Goal: Information Seeking & Learning: Learn about a topic

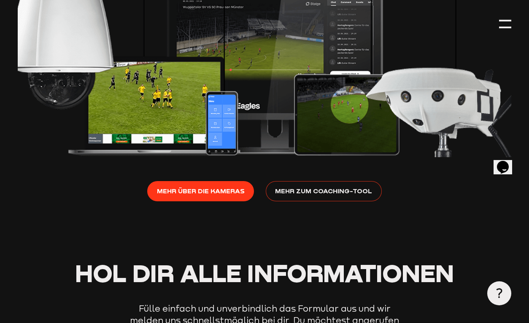
scroll to position [1293, 0]
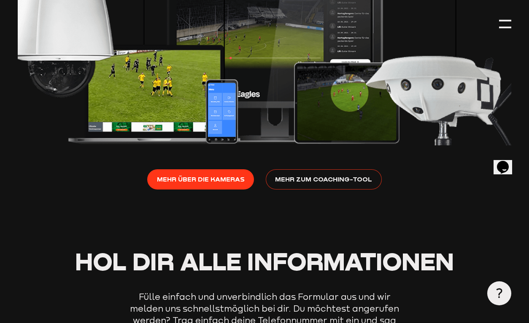
click at [316, 179] on span "Mehr zum Coaching-Tool" at bounding box center [323, 179] width 97 height 11
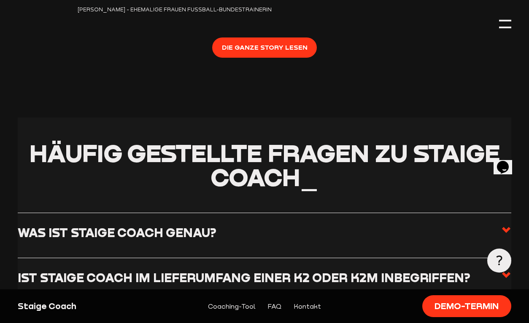
scroll to position [1643, 0]
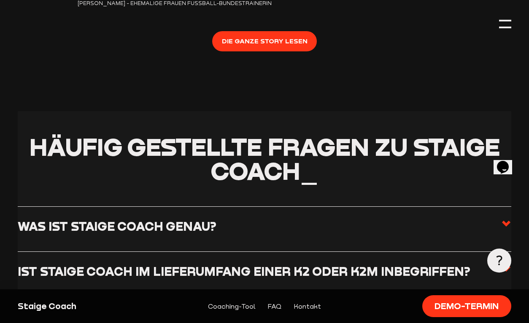
click at [500, 219] on label "Was ist Staige Coach genau?" at bounding box center [264, 229] width 493 height 21
click at [0, 0] on input "Was ist Staige Coach genau?" at bounding box center [0, 0] width 0 height 0
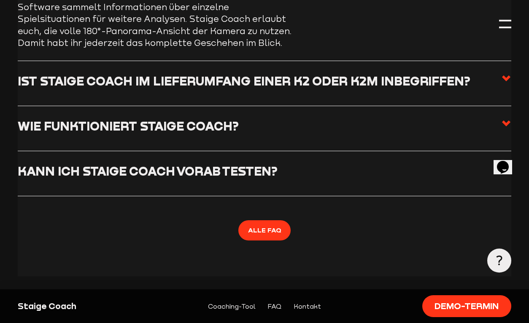
scroll to position [1951, 0]
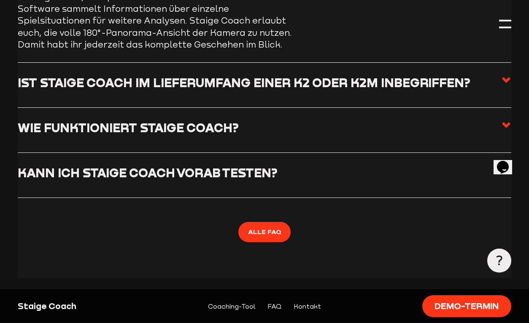
click at [504, 120] on icon at bounding box center [506, 125] width 10 height 10
click at [0, 0] on input "Wie funktioniert Staige Coach?" at bounding box center [0, 0] width 0 height 0
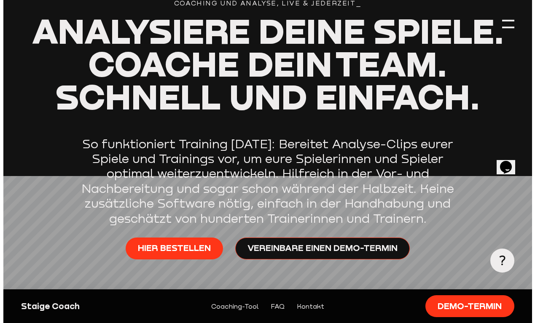
scroll to position [0, 0]
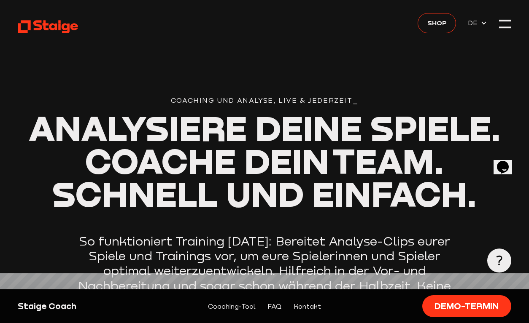
click at [498, 25] on header "Coaching und Analyse, Live & Jederzeit_ Analysiere deine Spiele. Coache dein Te…" at bounding box center [264, 208] width 493 height 417
click at [503, 25] on div at bounding box center [505, 24] width 12 height 12
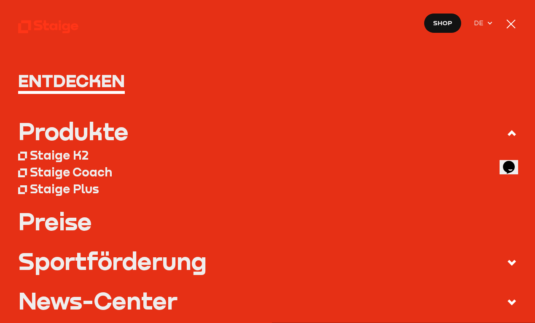
click at [508, 260] on use at bounding box center [512, 263] width 8 height 6
click at [0, 0] on input "Sportförderung" at bounding box center [0, 0] width 0 height 0
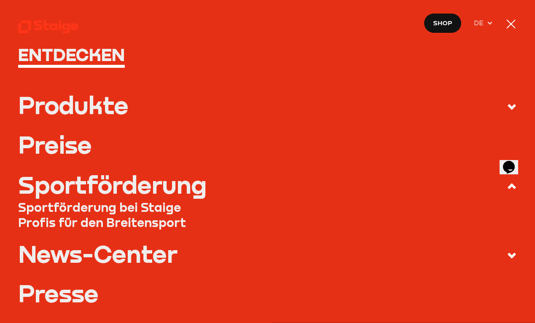
scroll to position [24, 0]
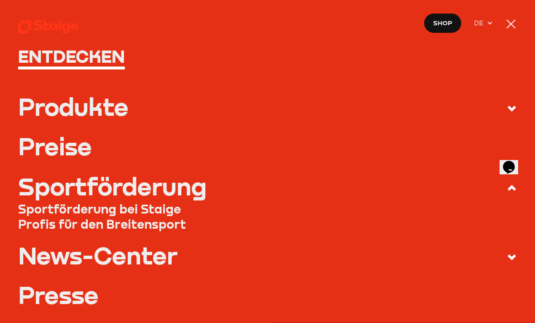
click at [511, 110] on nav "Entdecken Produkte Staige K2 Staige Coach Staige Plus Preise Blog FAQ" at bounding box center [267, 161] width 535 height 323
click at [508, 109] on use at bounding box center [512, 109] width 8 height 6
click at [0, 0] on input "Produkte" at bounding box center [0, 0] width 0 height 0
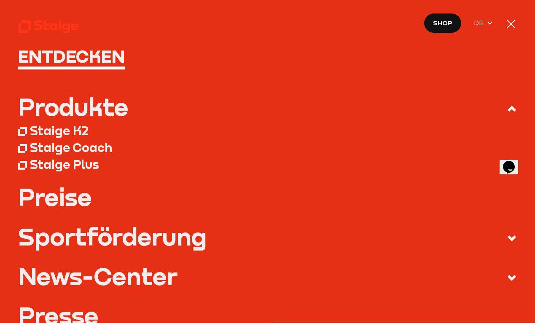
click at [43, 151] on div "Staige Coach" at bounding box center [71, 147] width 82 height 15
